Goal: Transaction & Acquisition: Purchase product/service

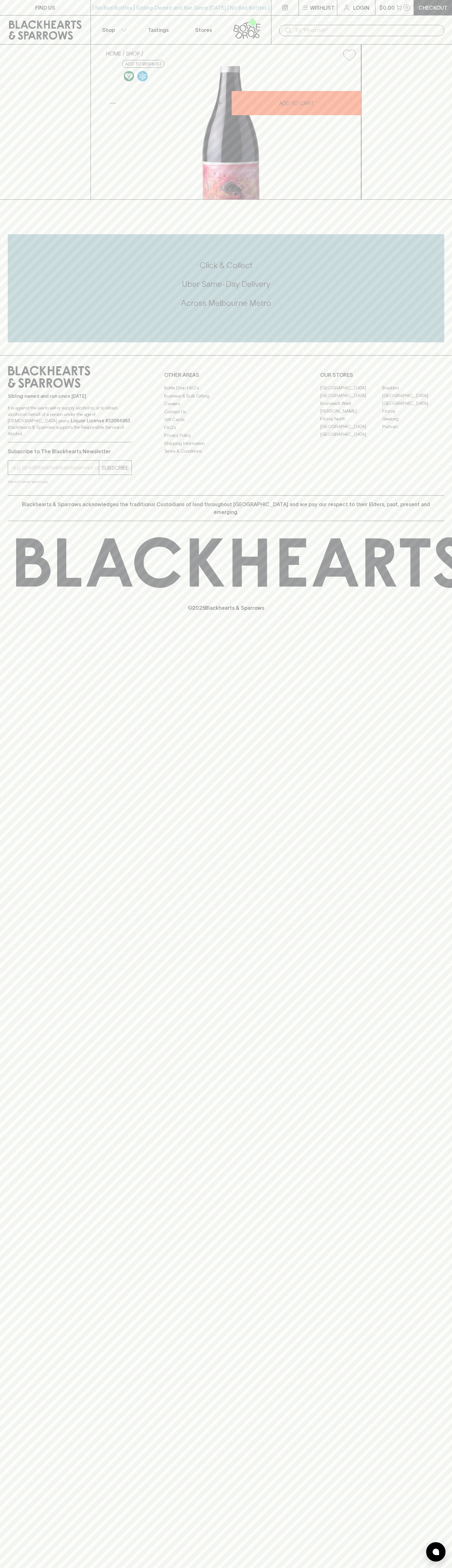
click at [354, 2] on link "Login" at bounding box center [356, 7] width 38 height 15
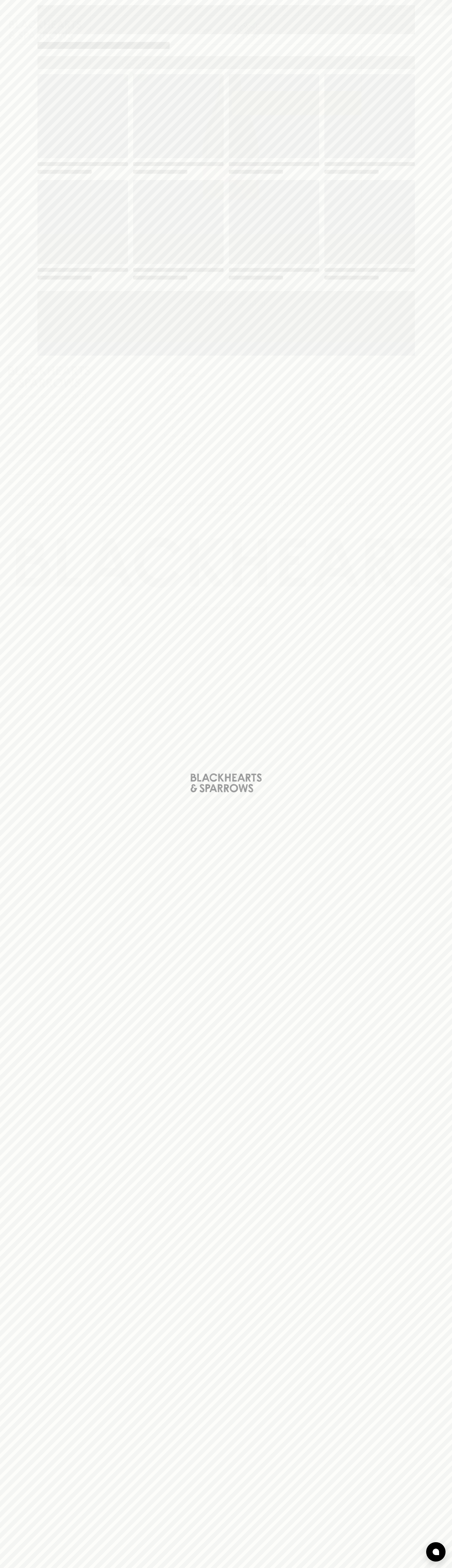
click at [431, 1035] on div "Loading" at bounding box center [226, 784] width 452 height 1568
click at [19, 1567] on html "FIND US | No Bad Bottles | Sibling Owned and Run Since 2006 | No Bad Bottles | …" at bounding box center [226, 784] width 452 height 1568
click at [9, 486] on div "Loading" at bounding box center [226, 784] width 452 height 1568
